Goal: Information Seeking & Learning: Check status

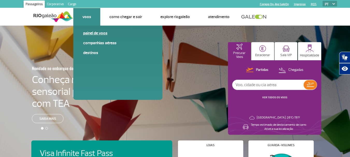
click at [88, 33] on link "Painel de voos" at bounding box center [117, 33] width 69 height 6
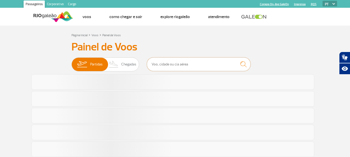
click at [180, 65] on input "text" at bounding box center [199, 64] width 104 height 14
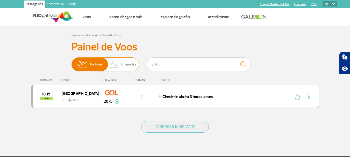
click at [133, 63] on span "Chegadas" at bounding box center [128, 64] width 15 height 13
click at [71, 62] on input "Partidas Chegadas" at bounding box center [71, 62] width 0 height 0
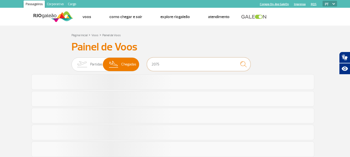
click at [165, 62] on input "2075" at bounding box center [199, 64] width 104 height 14
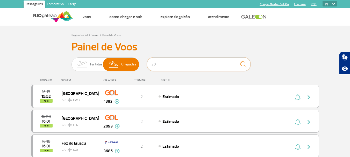
type input "2"
type input "0"
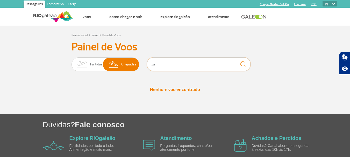
type input "g"
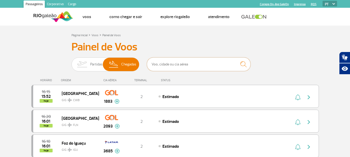
click at [161, 63] on input "text" at bounding box center [199, 64] width 104 height 14
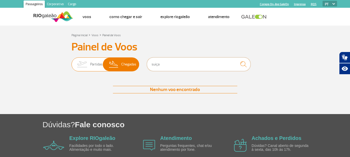
drag, startPoint x: 166, startPoint y: 63, endPoint x: 130, endPoint y: 62, distance: 35.2
click at [130, 62] on div "Partidas Chegadas suiça" at bounding box center [174, 65] width 207 height 16
type input "iberia"
